Goal: Information Seeking & Learning: Learn about a topic

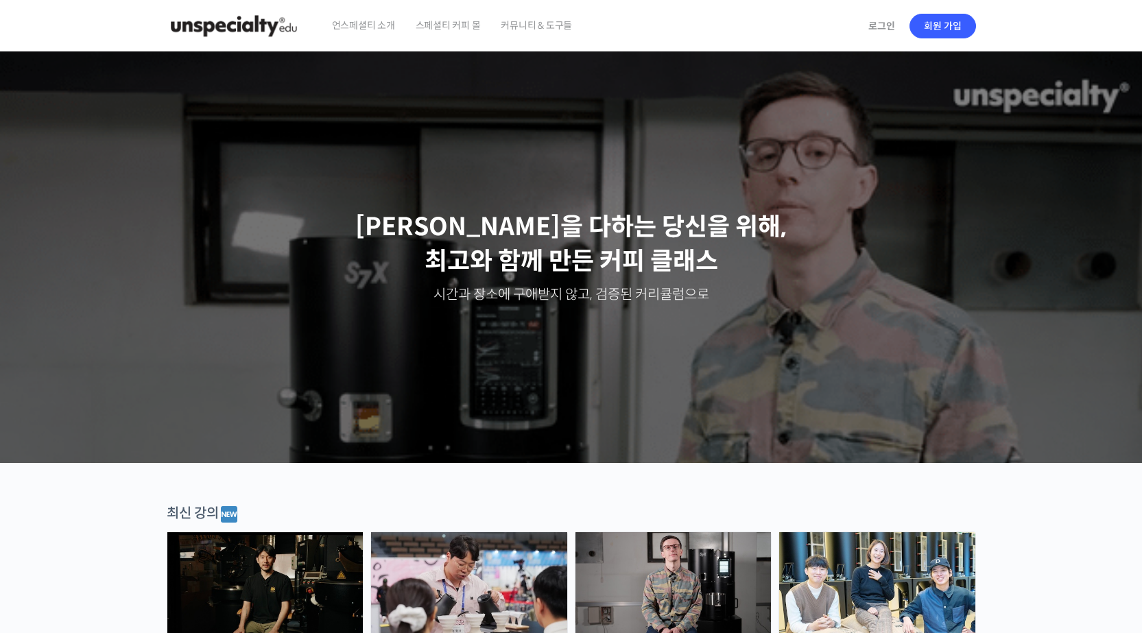
scroll to position [480, 0]
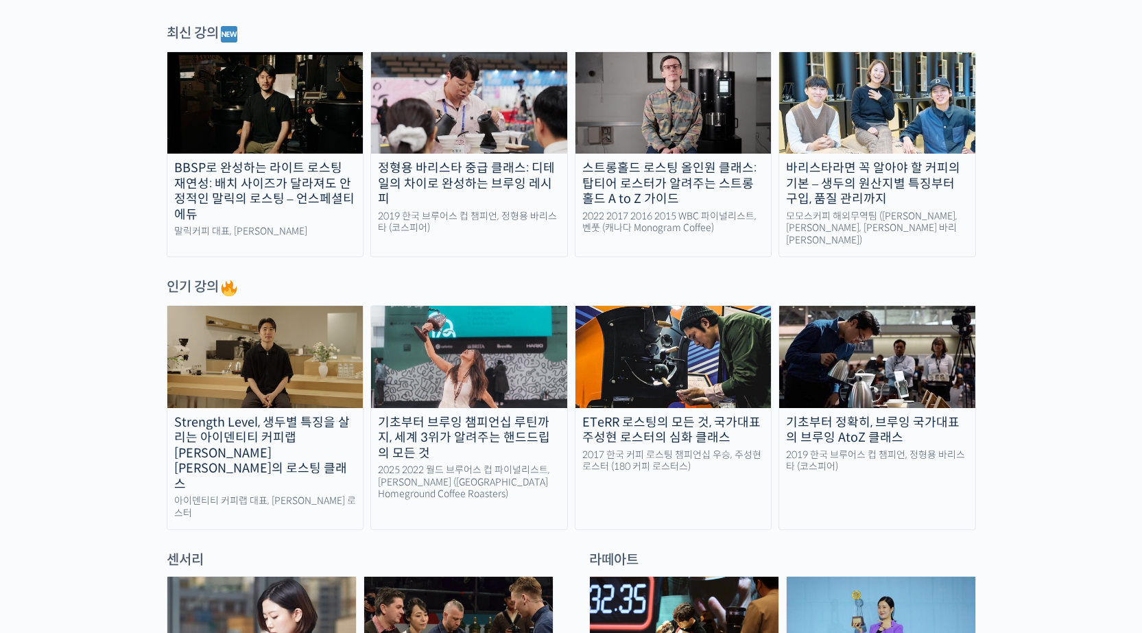
click at [479, 391] on img at bounding box center [469, 356] width 196 height 101
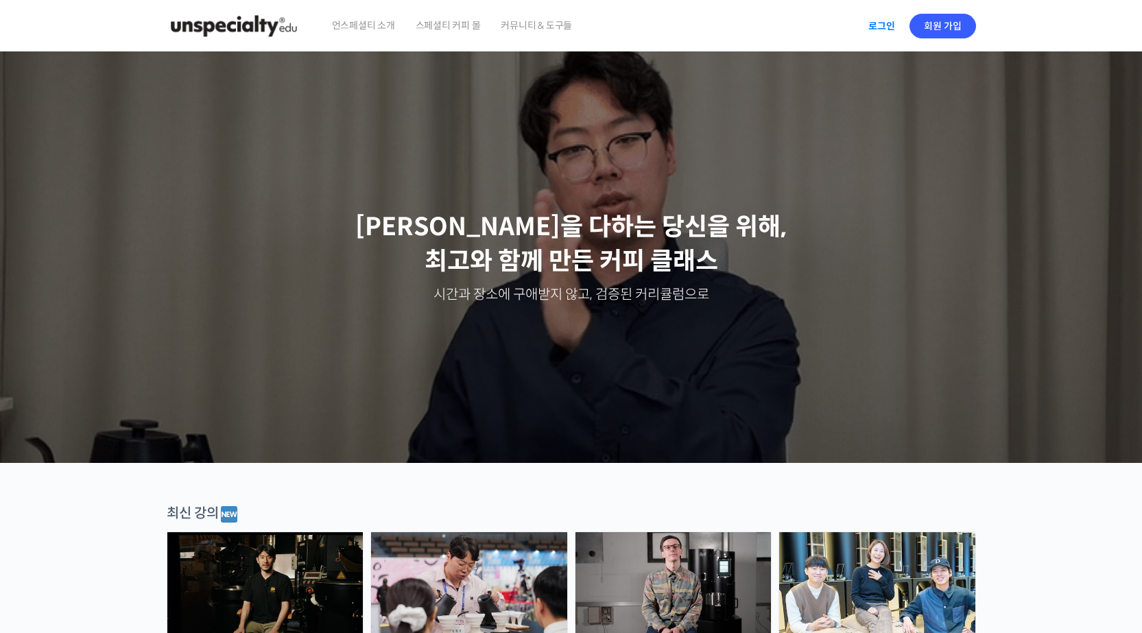
click at [896, 27] on link "로그인" at bounding box center [881, 26] width 43 height 32
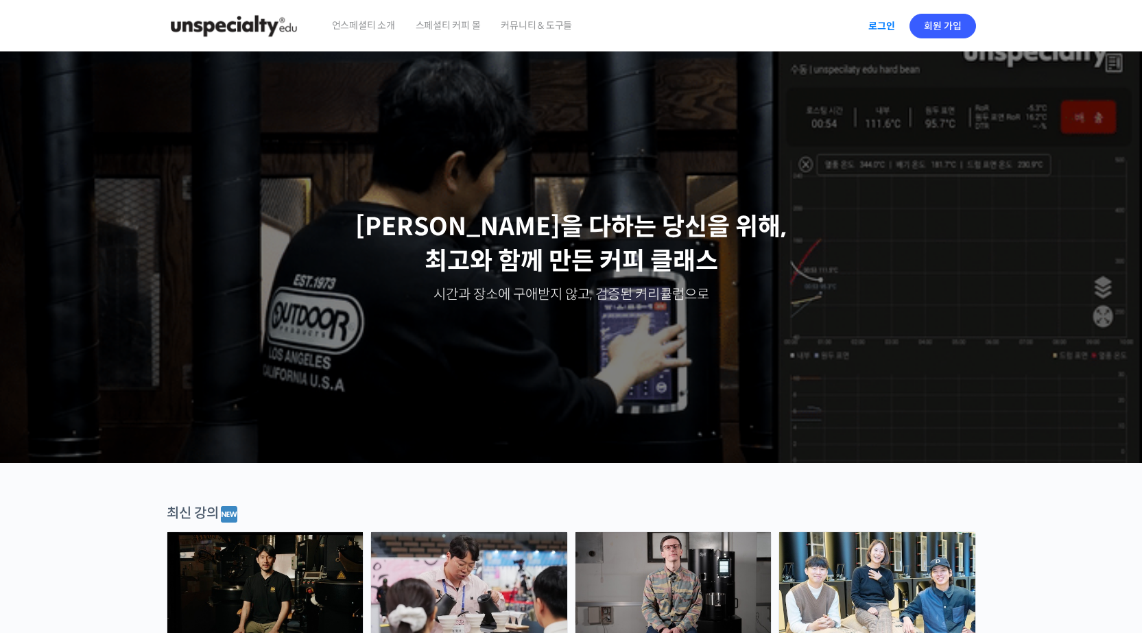
click at [878, 29] on link "로그인" at bounding box center [881, 26] width 43 height 32
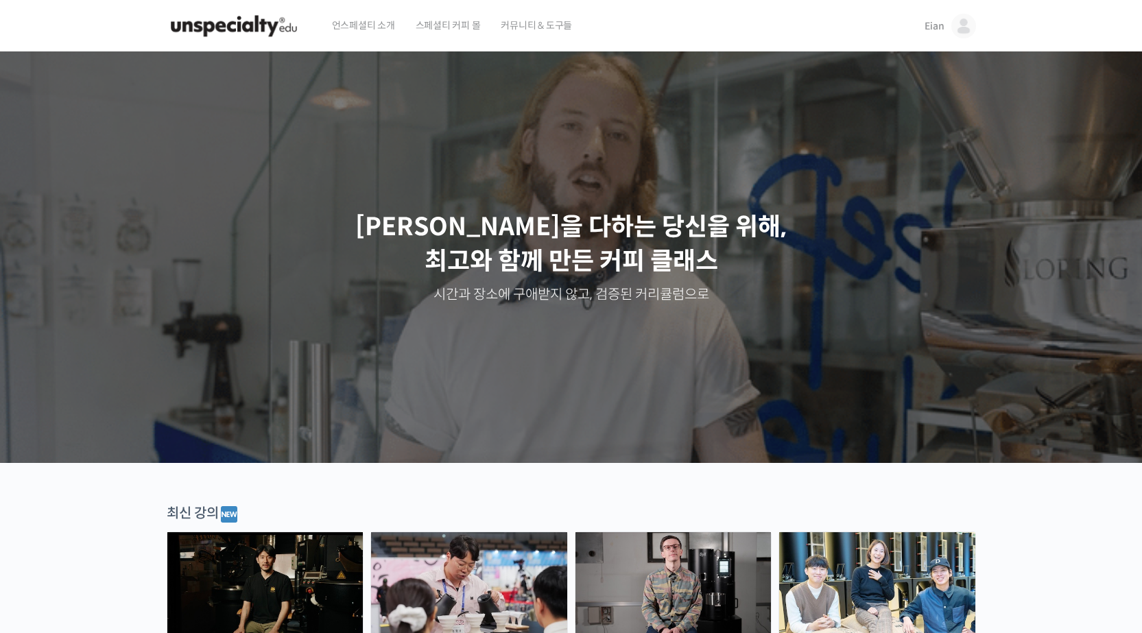
click at [277, 36] on img at bounding box center [234, 25] width 134 height 41
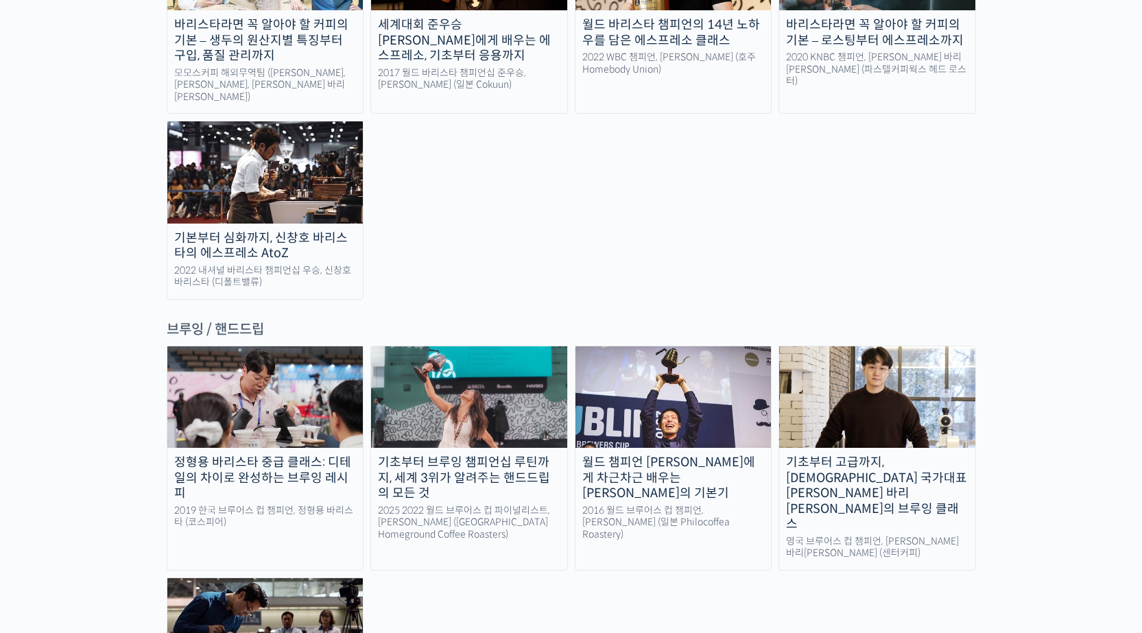
scroll to position [2125, 0]
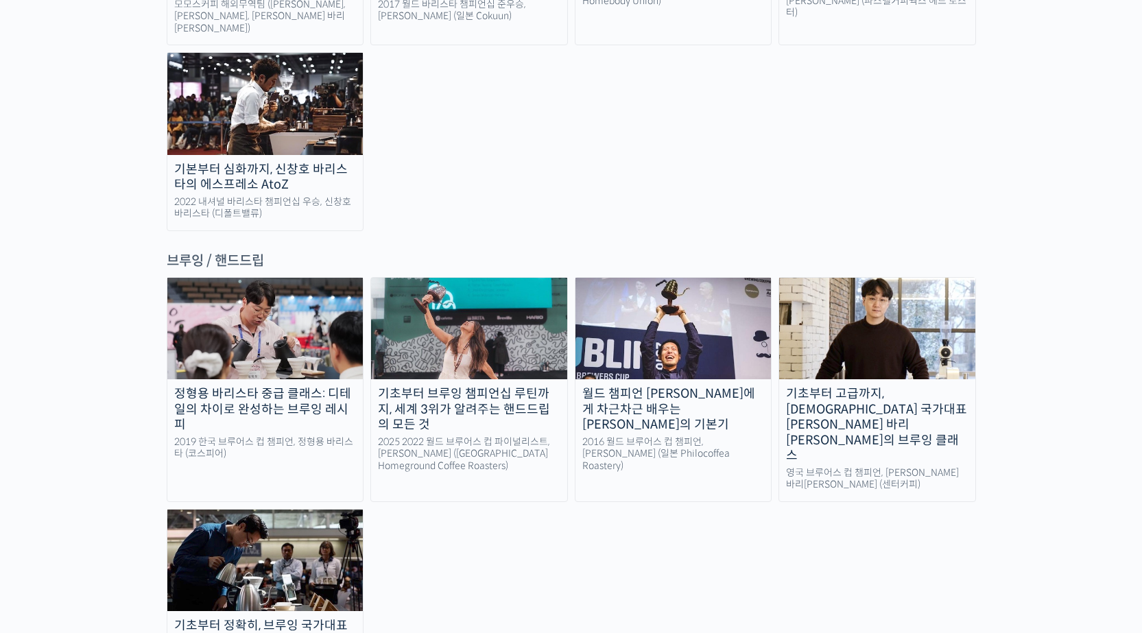
click at [675, 278] on img at bounding box center [673, 328] width 196 height 101
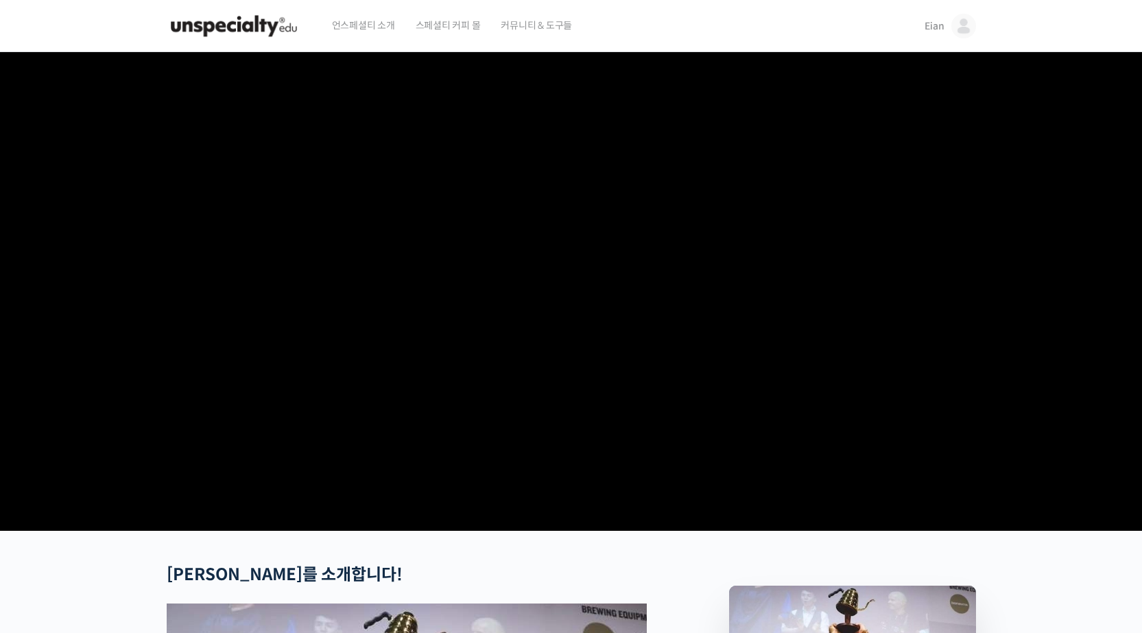
click at [558, 365] on video at bounding box center [571, 288] width 809 height 473
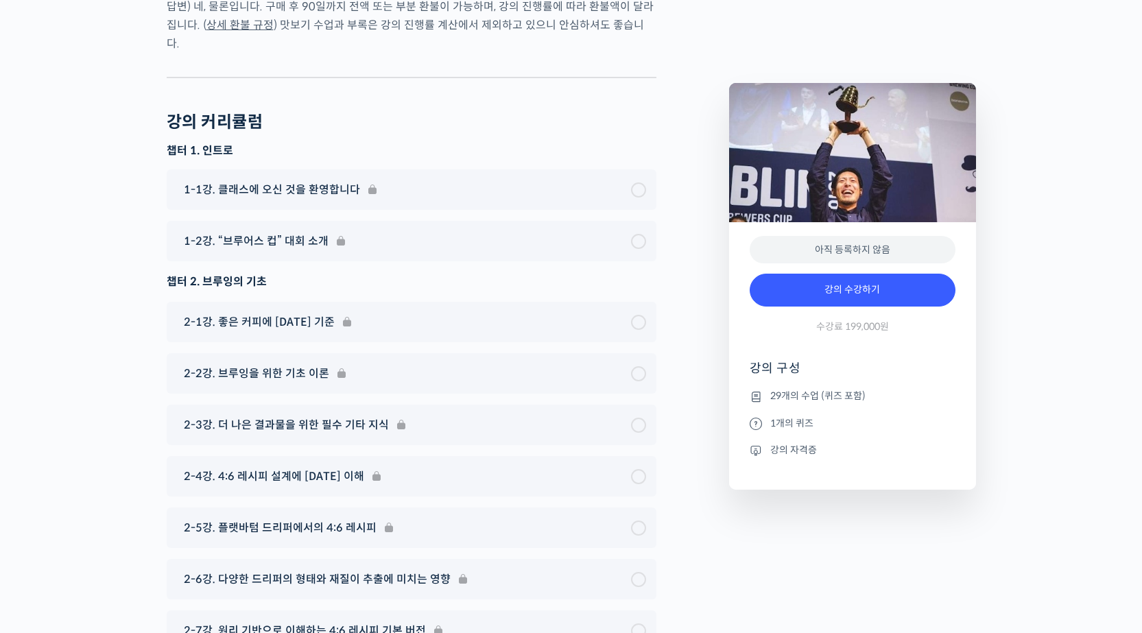
scroll to position [5759, 0]
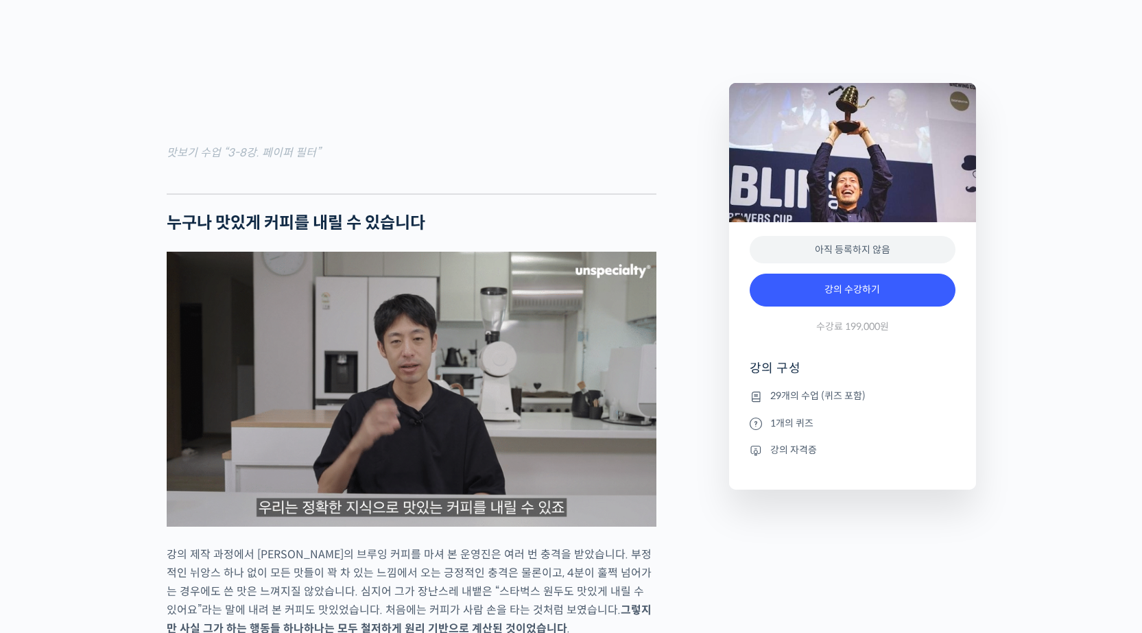
scroll to position [1797, 0]
